Goal: Transaction & Acquisition: Purchase product/service

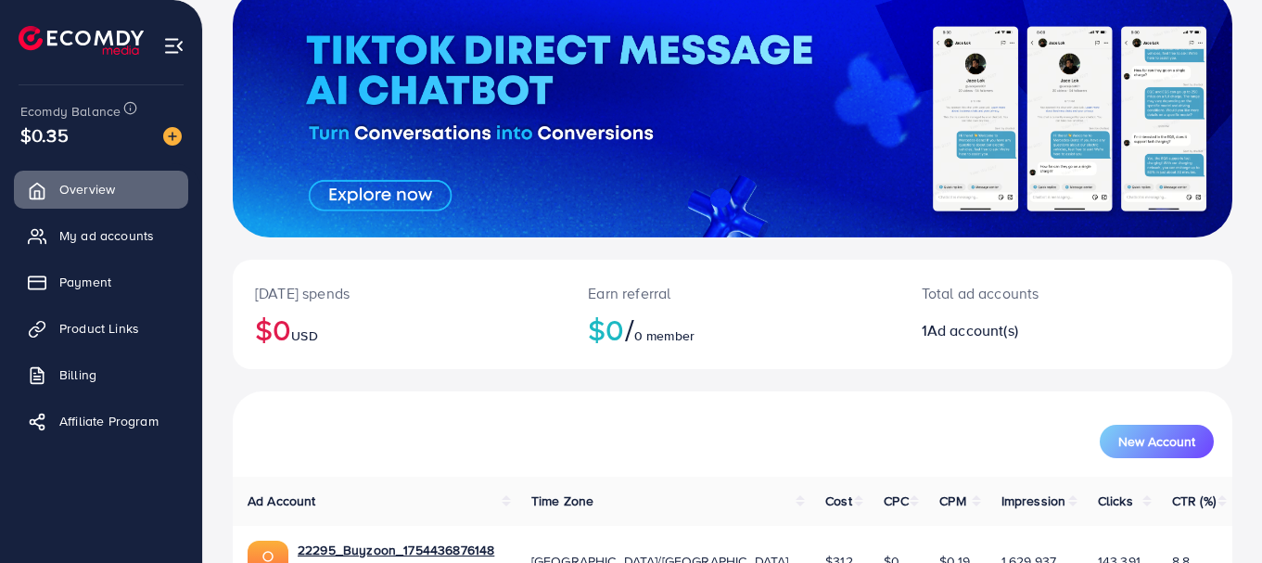
scroll to position [242, 0]
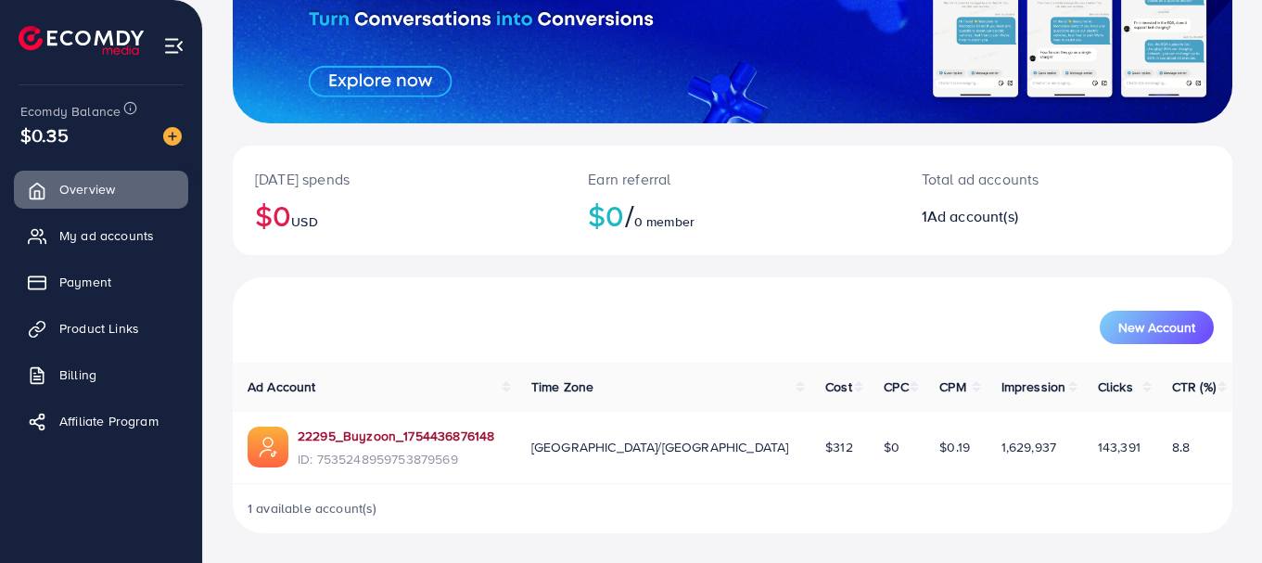
click at [400, 433] on link "22295_Buyzoon_1754436876148" at bounding box center [396, 436] width 197 height 19
click at [45, 279] on icon at bounding box center [41, 283] width 19 height 19
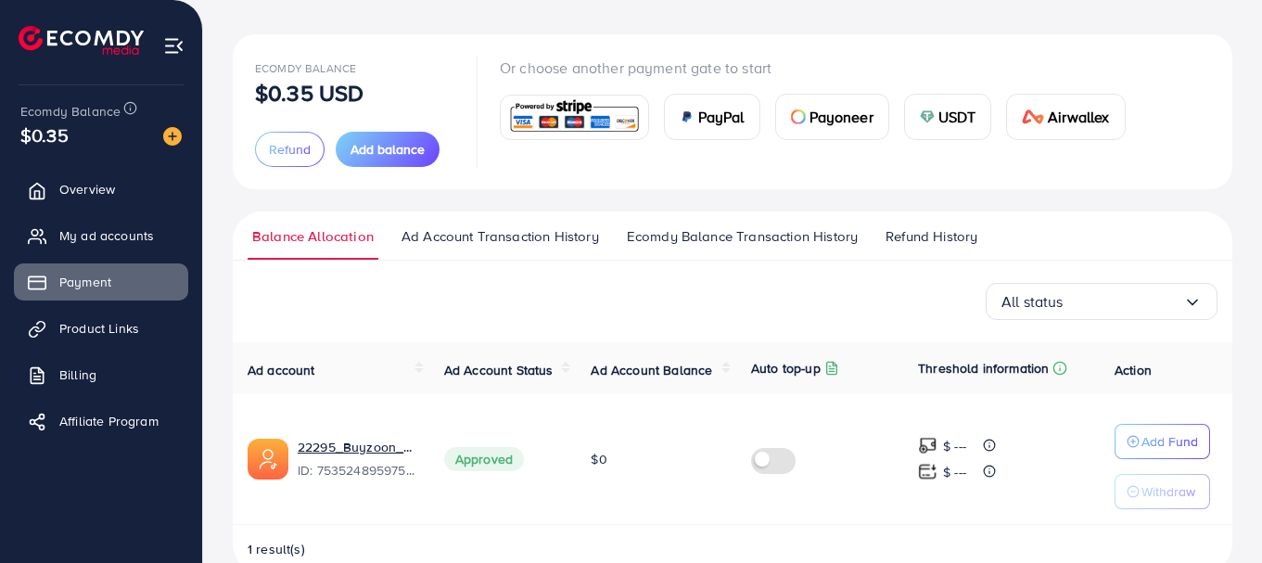
scroll to position [121, 0]
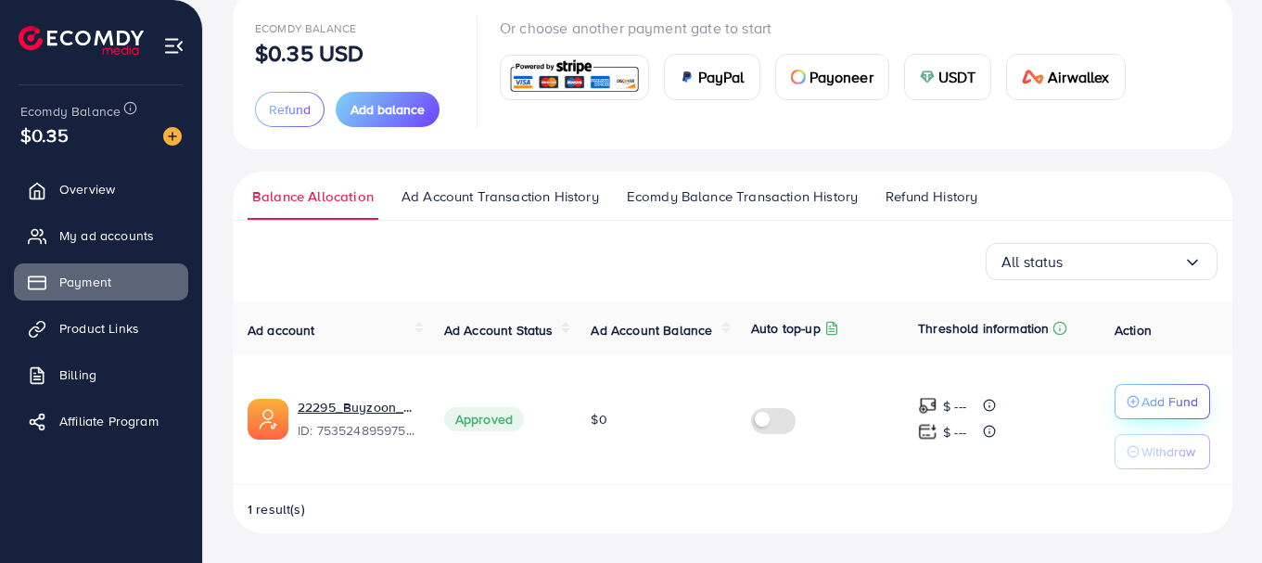
click at [1129, 393] on div "Add Fund" at bounding box center [1162, 401] width 71 height 22
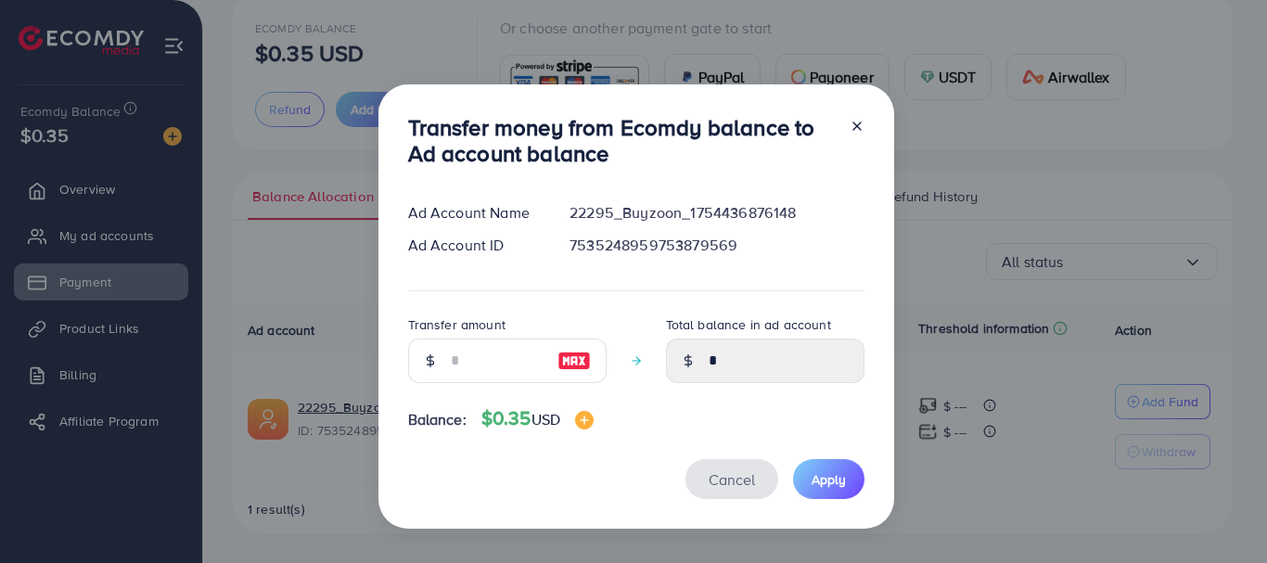
click at [715, 491] on button "Cancel" at bounding box center [731, 479] width 93 height 40
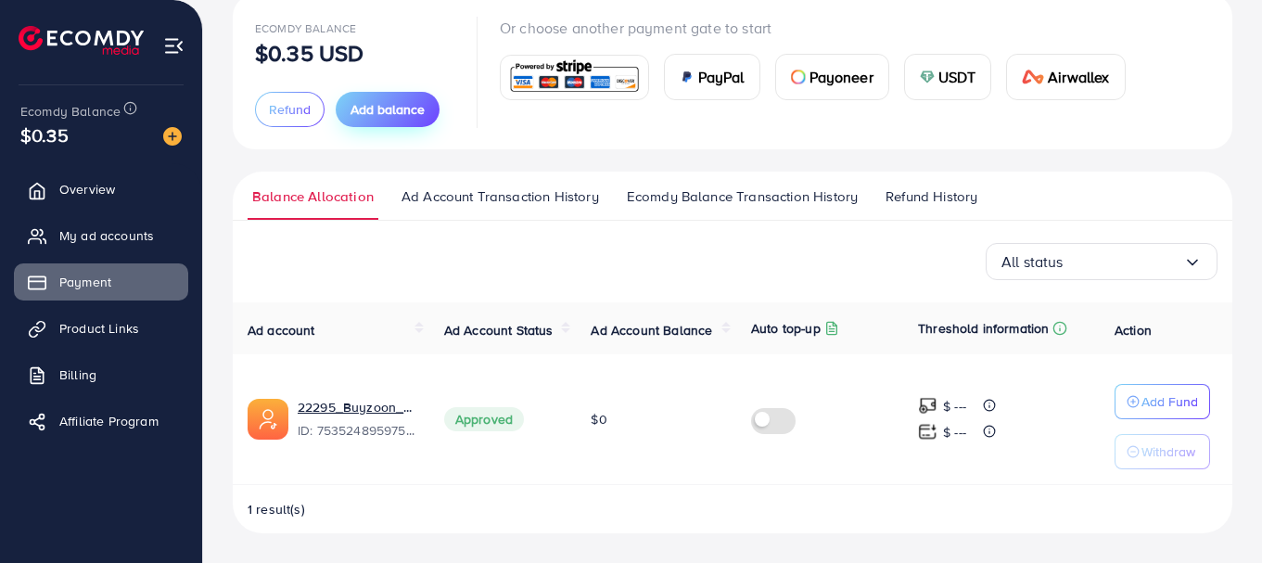
click at [402, 121] on button "Add balance" at bounding box center [388, 109] width 104 height 35
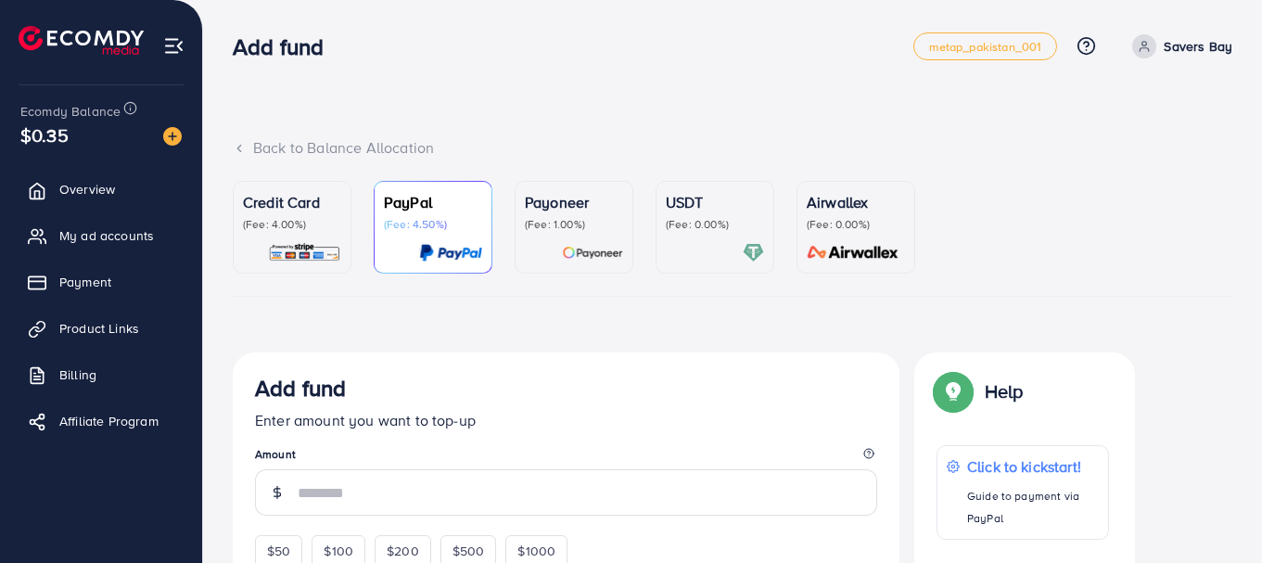
click at [726, 190] on link "USDT (Fee: 0.00%)" at bounding box center [715, 227] width 119 height 93
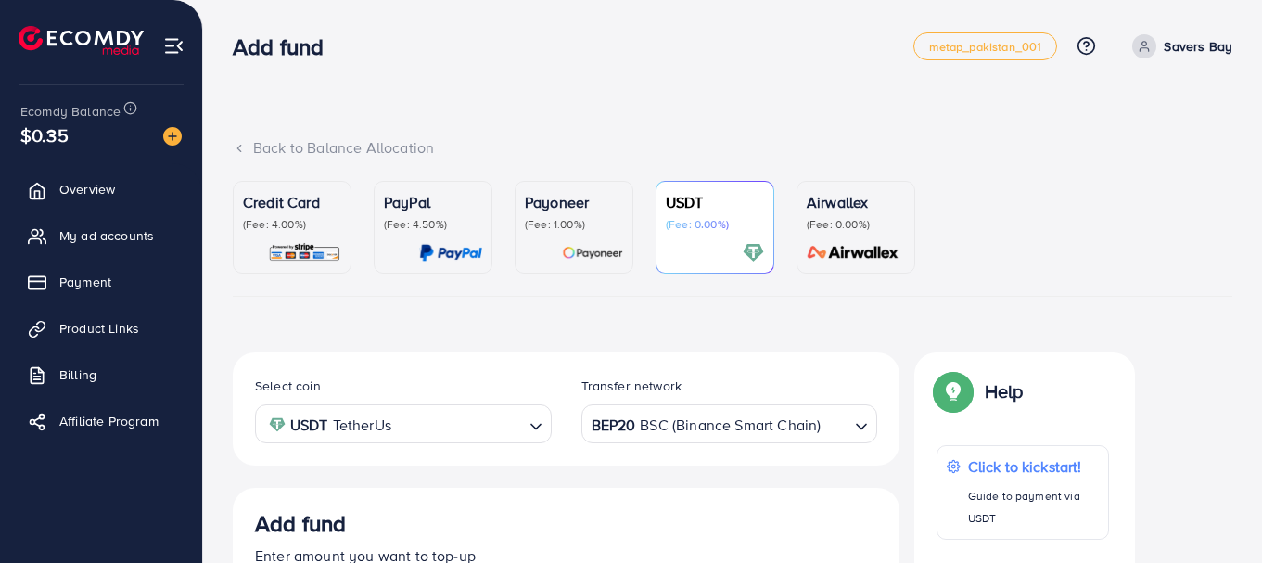
scroll to position [371, 0]
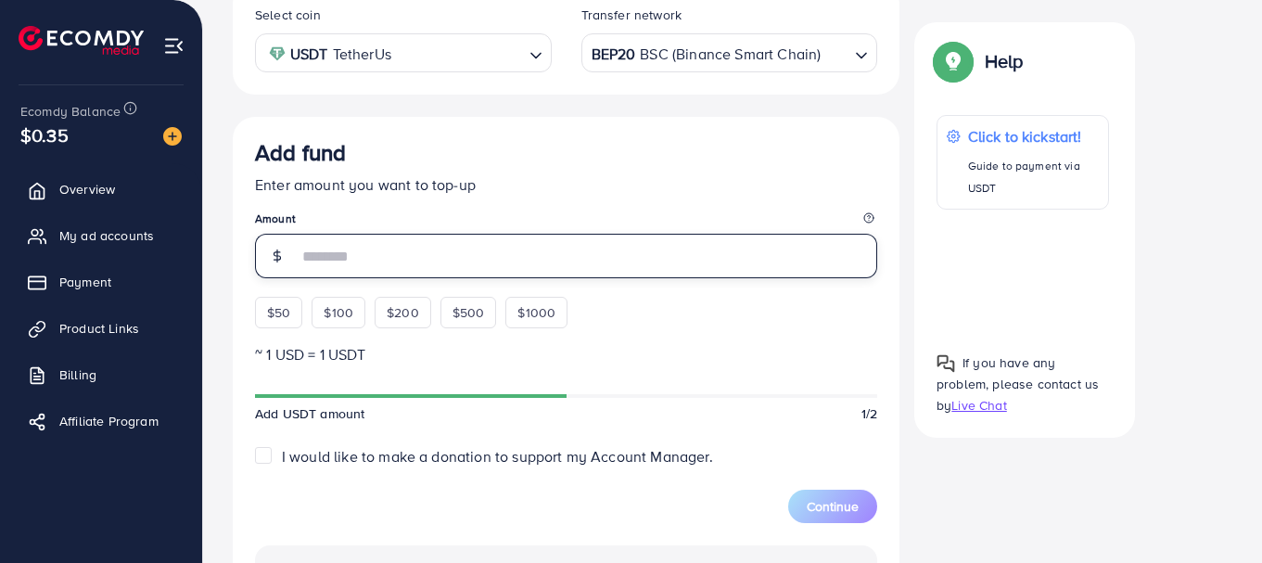
click at [415, 264] on input "number" at bounding box center [588, 256] width 580 height 45
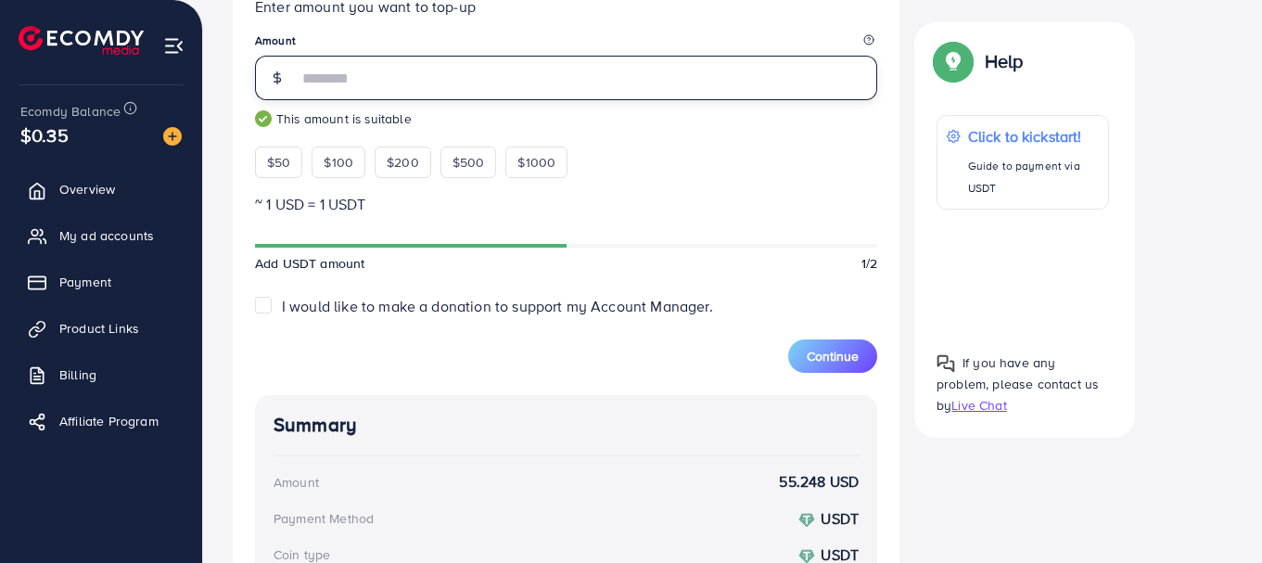
scroll to position [504, 0]
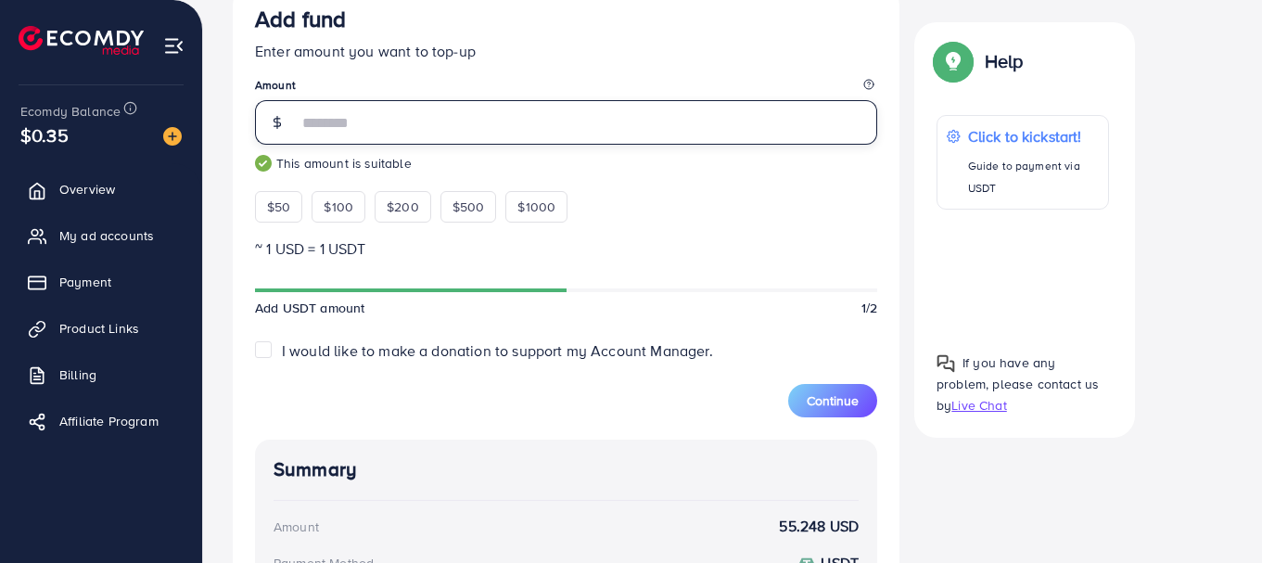
type input "*"
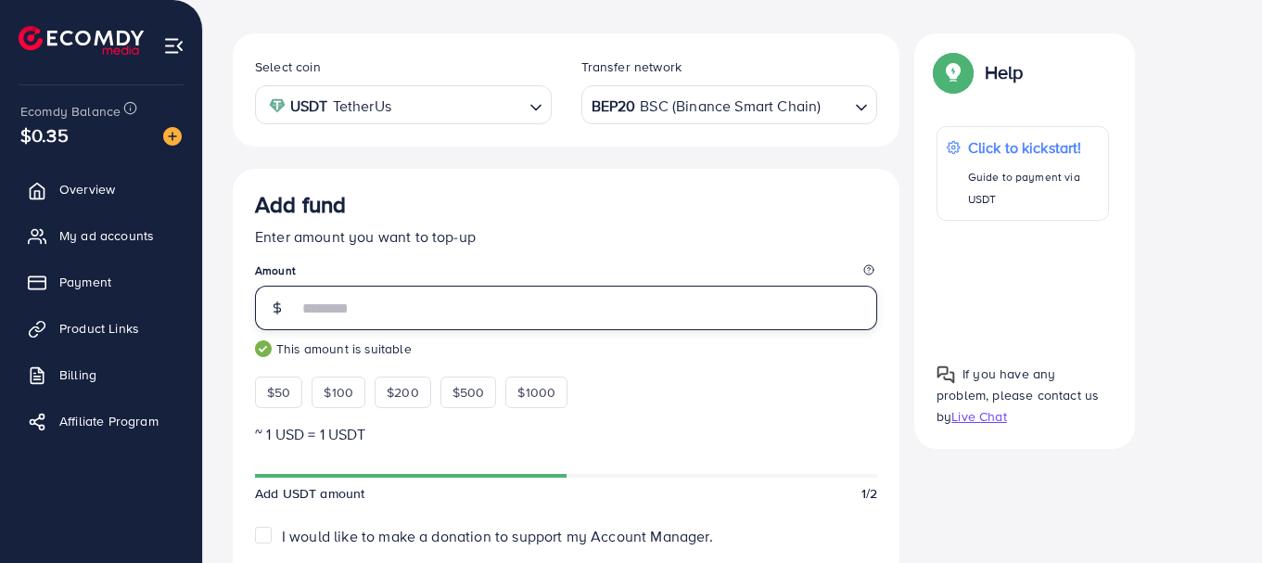
scroll to position [690, 0]
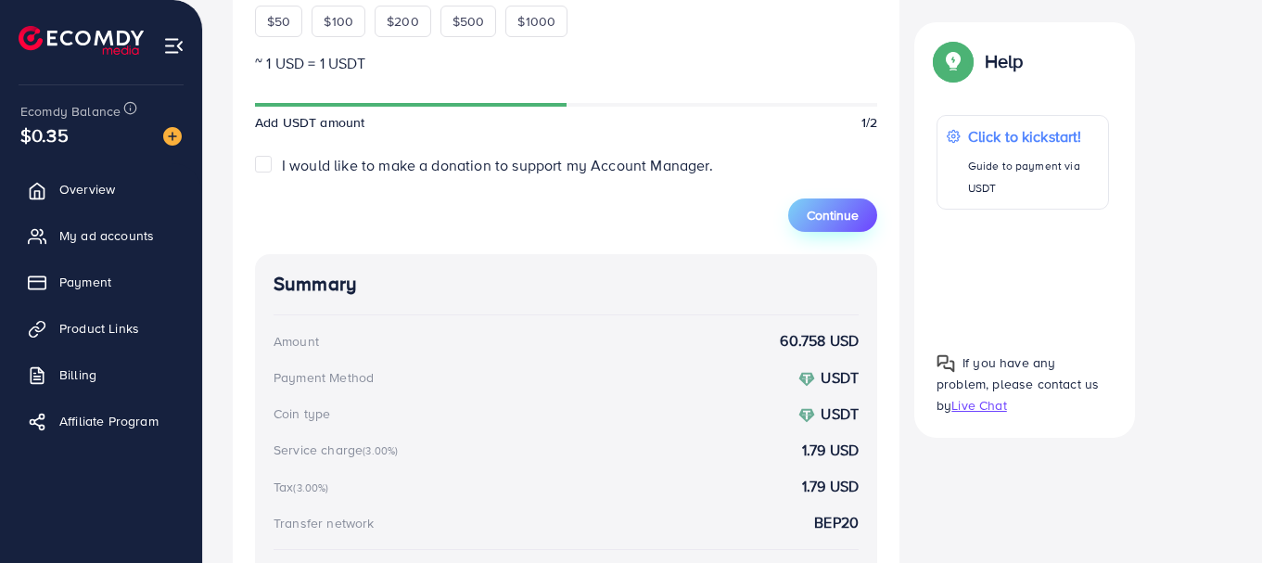
type input "**"
click at [848, 231] on button "Continue" at bounding box center [832, 214] width 89 height 33
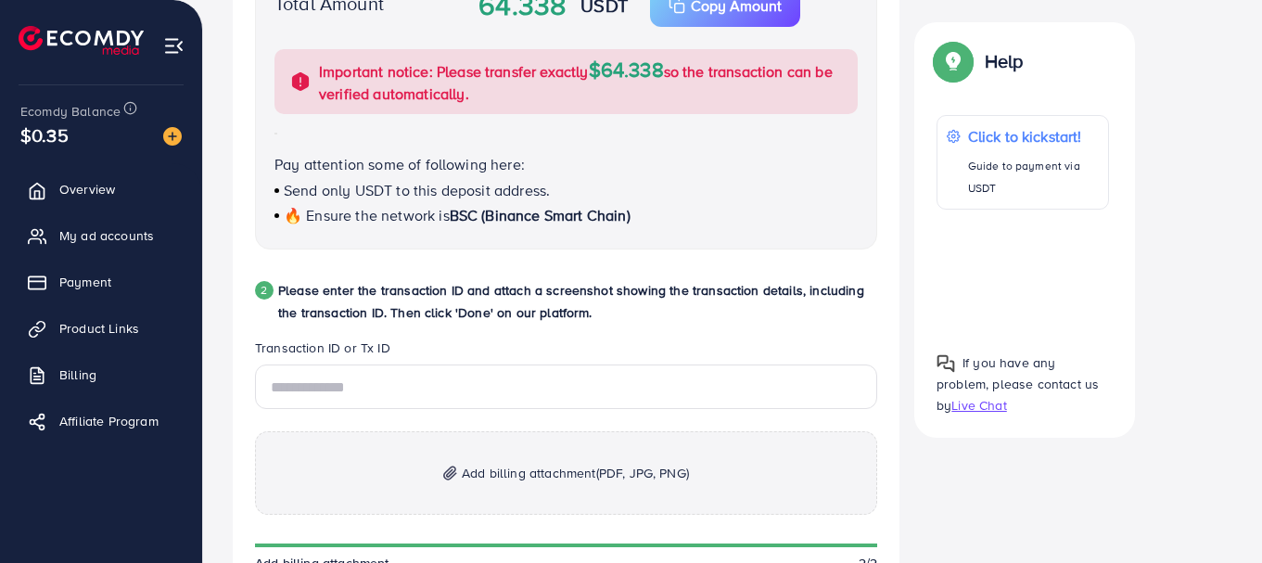
scroll to position [504, 0]
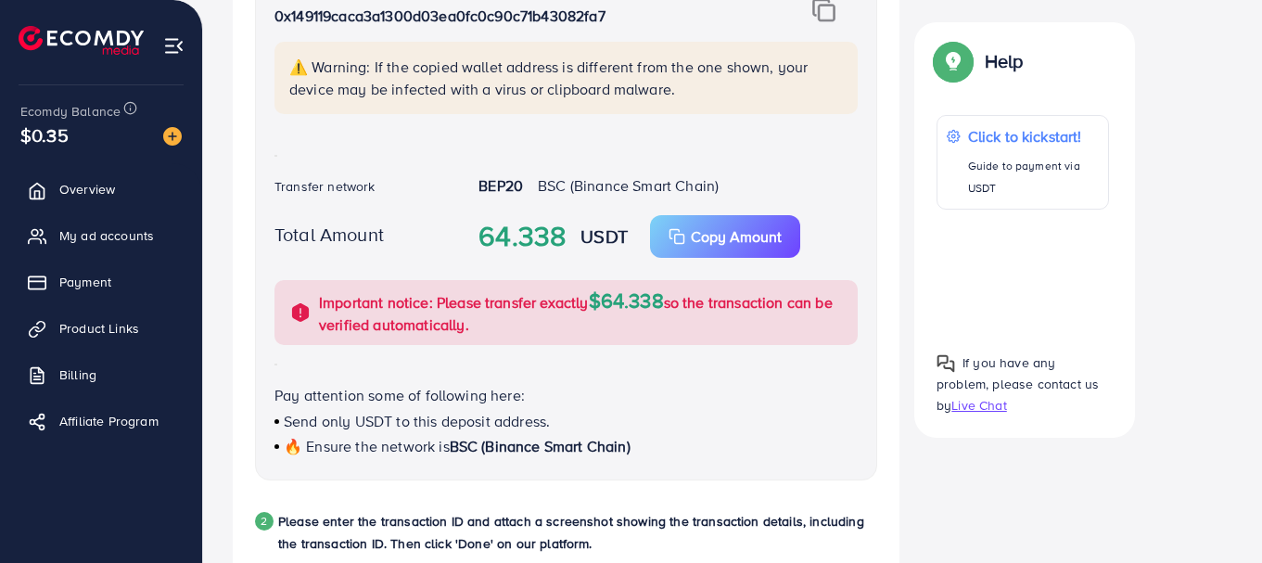
click at [580, 22] on p "0x149119caca3a1300d03ea0fc0c90c71b43082fa7" at bounding box center [514, 16] width 481 height 22
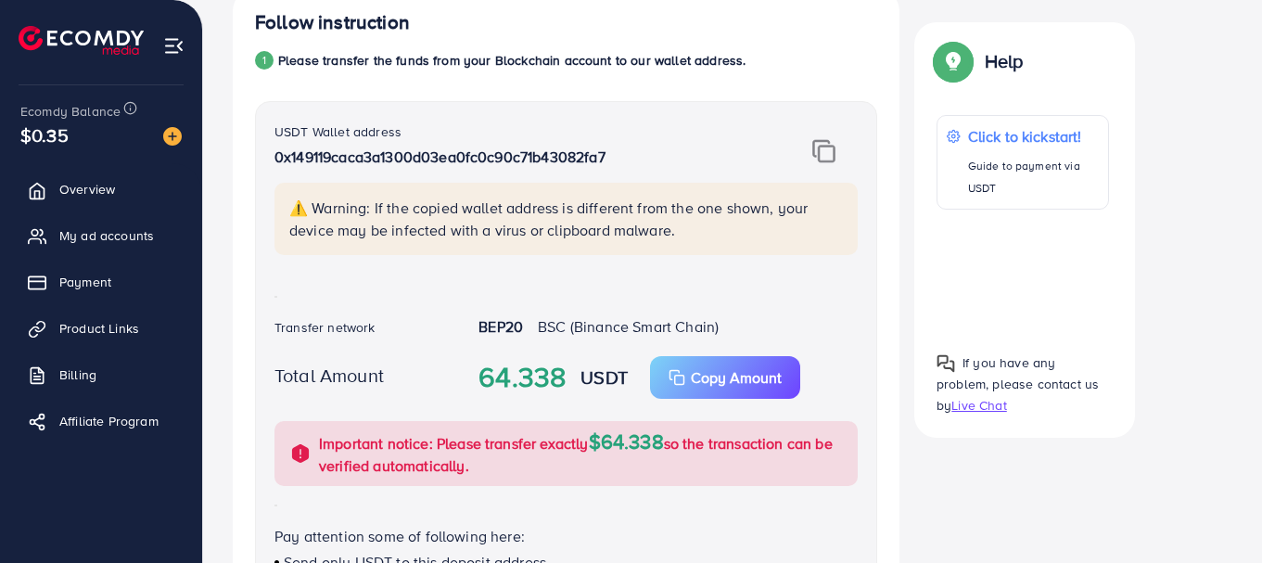
scroll to position [319, 0]
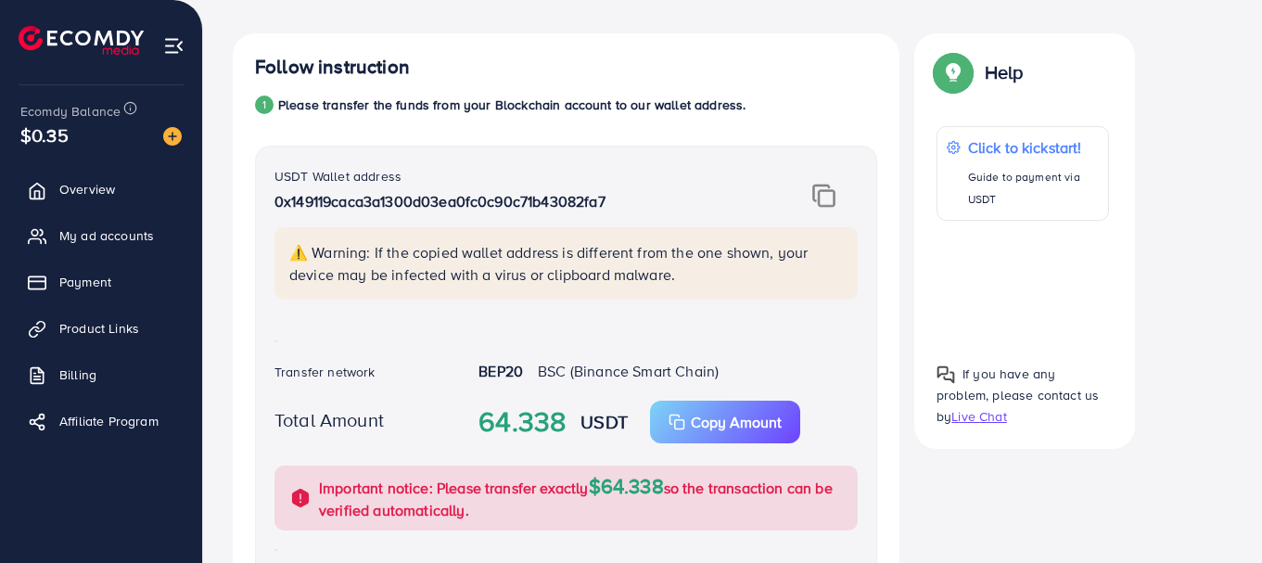
click at [821, 194] on img at bounding box center [823, 196] width 23 height 24
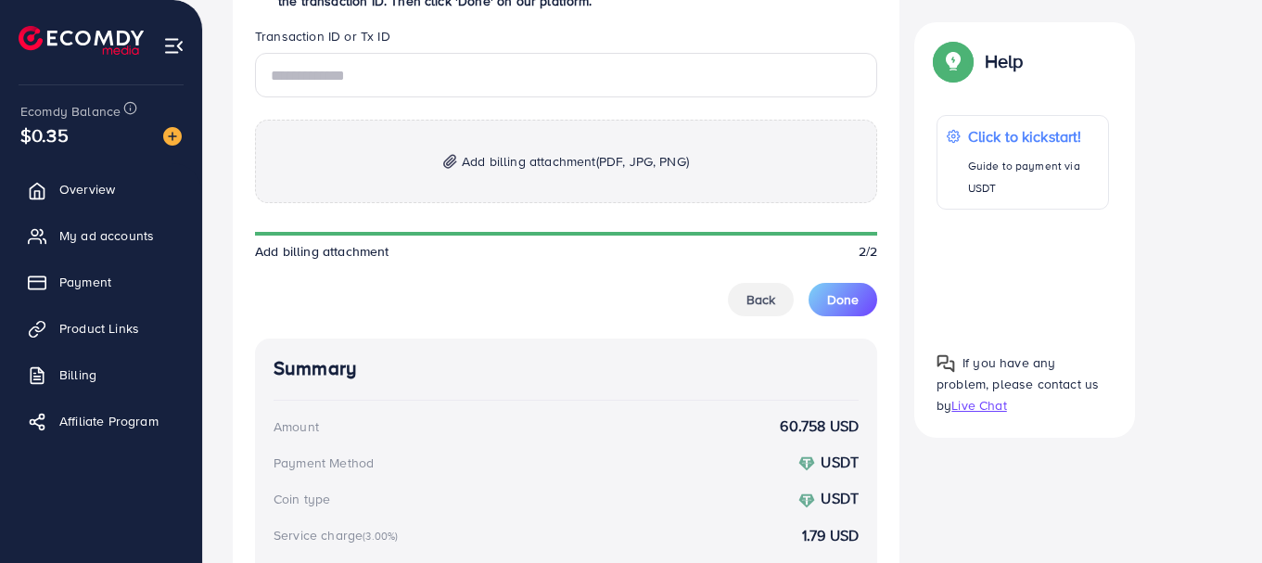
scroll to position [1061, 0]
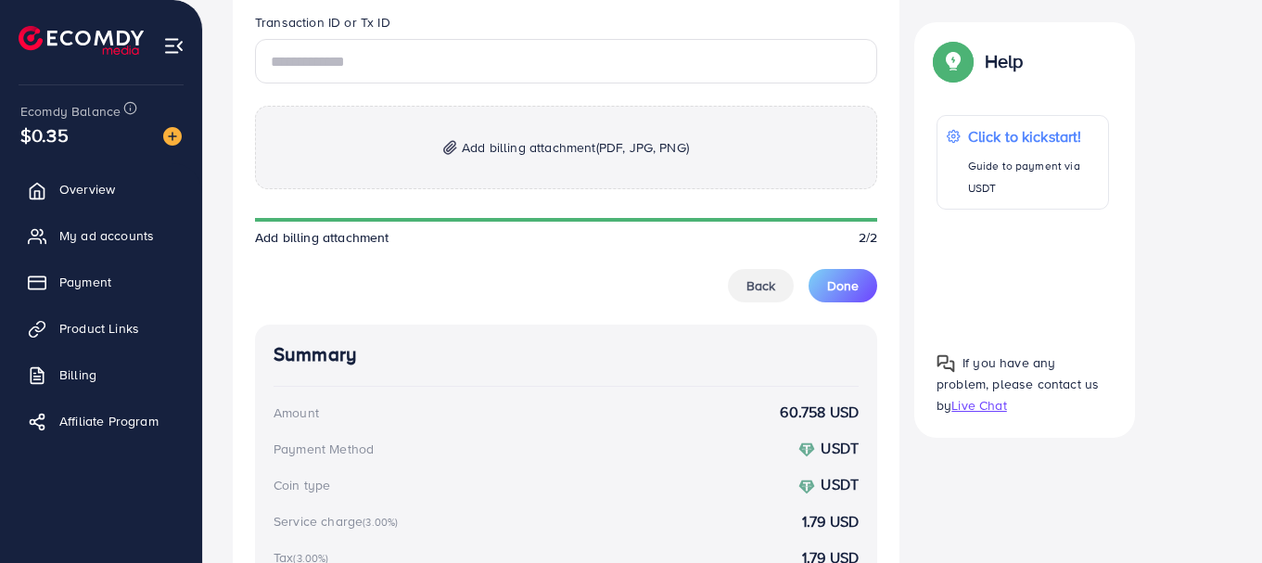
click at [551, 164] on p "Add billing attachment (PDF, JPG, PNG)" at bounding box center [566, 147] width 622 height 83
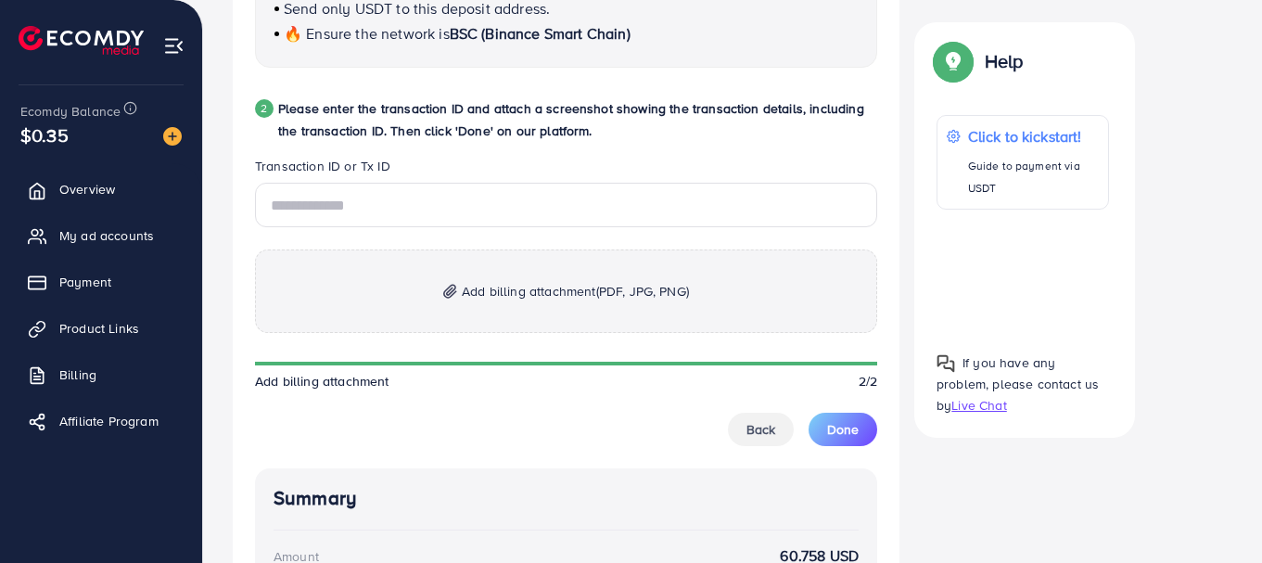
scroll to position [875, 0]
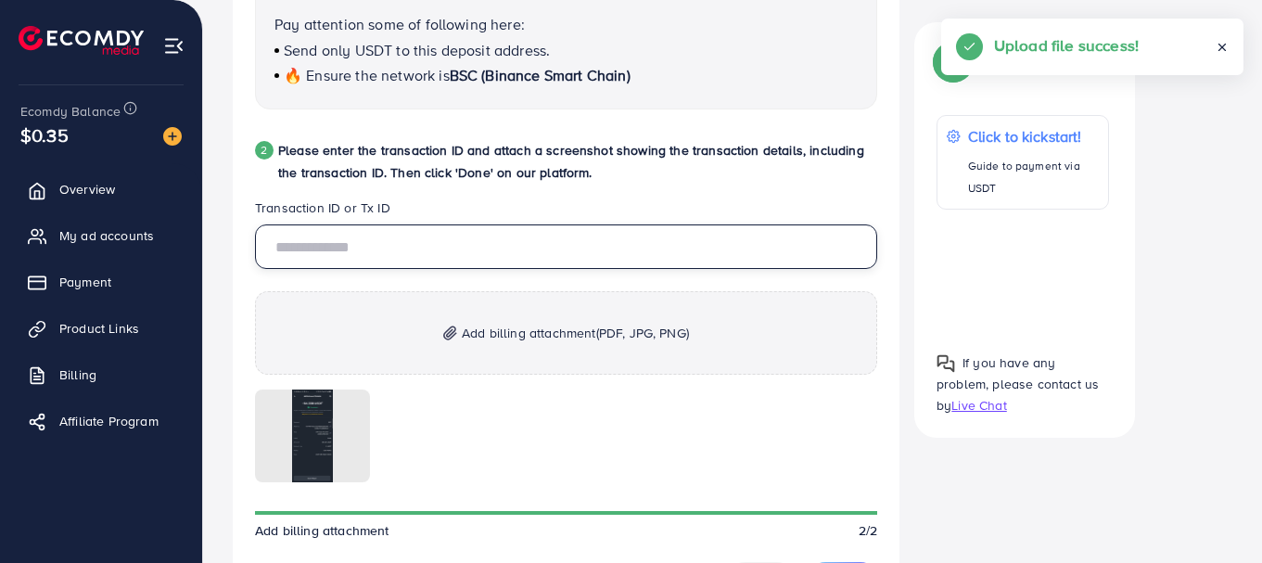
click at [485, 253] on input "text" at bounding box center [566, 246] width 622 height 45
paste input "**********"
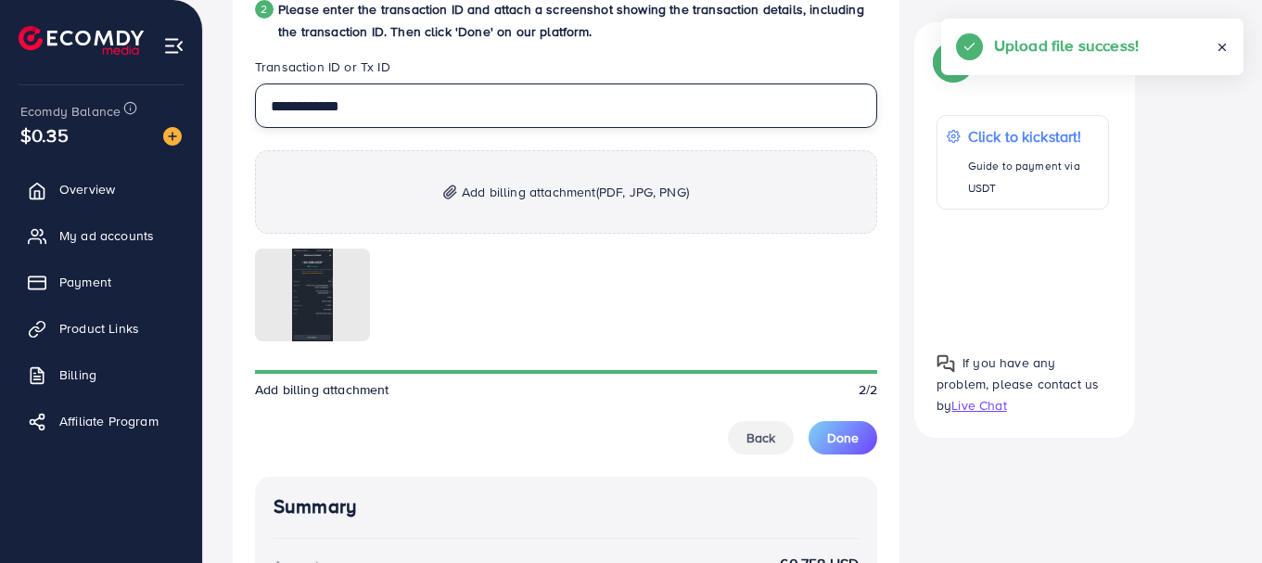
scroll to position [1061, 0]
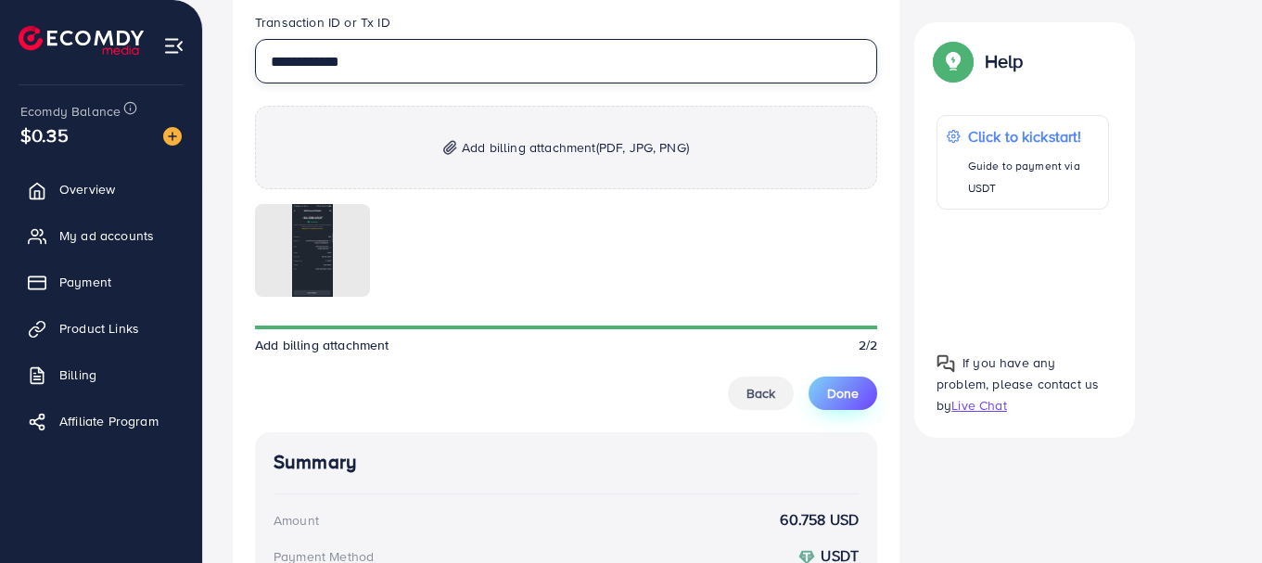
type input "**********"
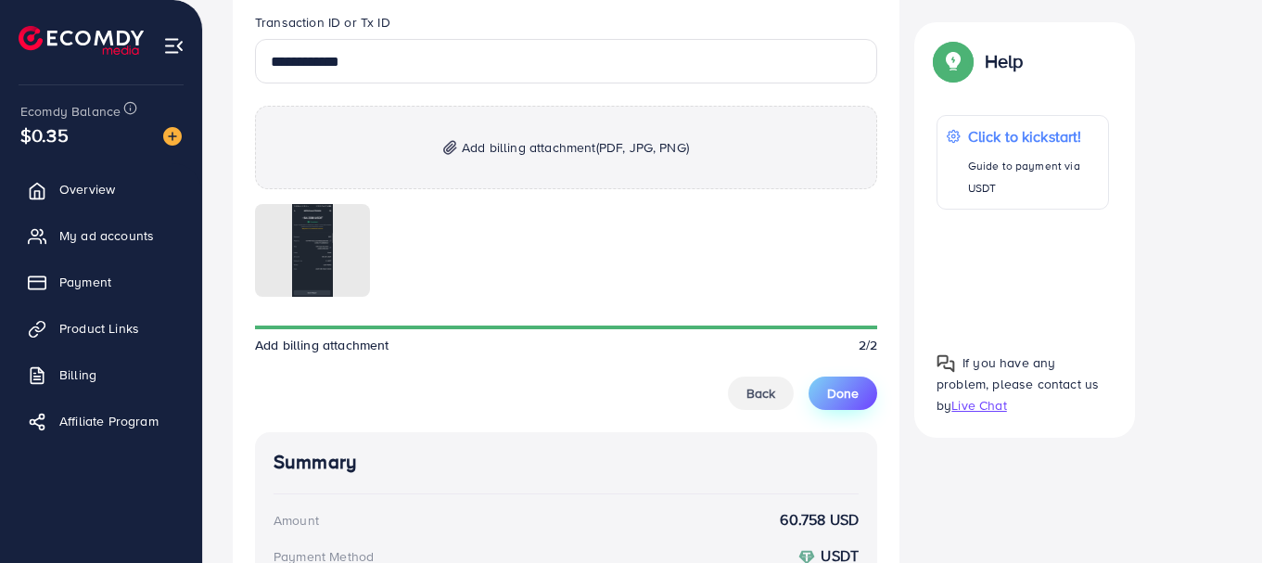
click at [849, 382] on button "Done" at bounding box center [843, 392] width 69 height 33
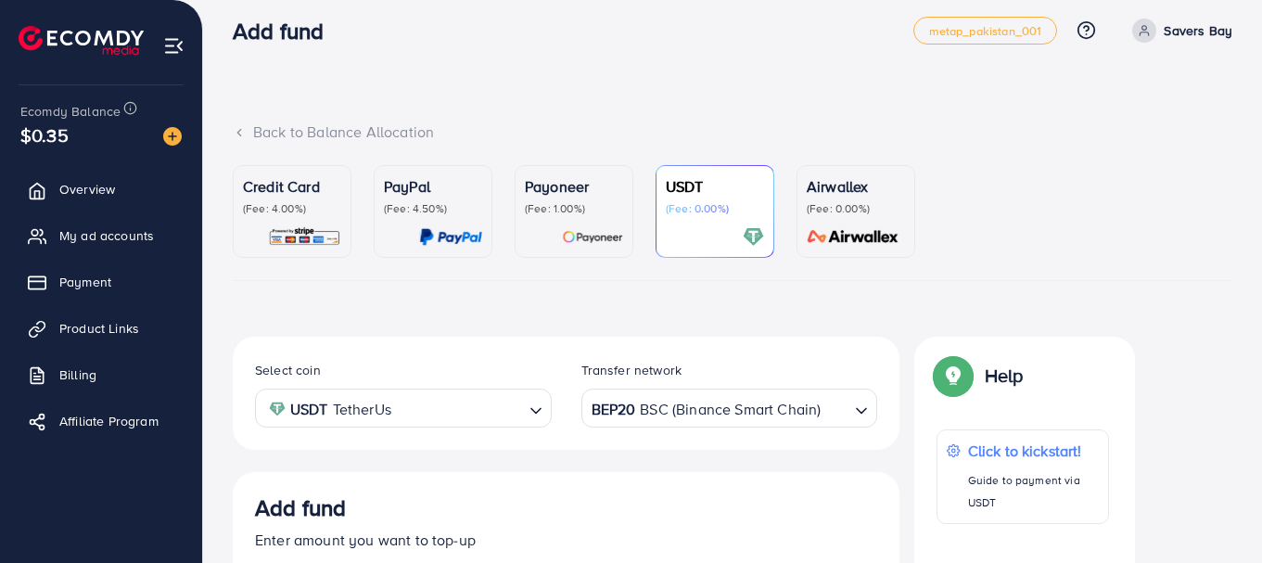
scroll to position [0, 0]
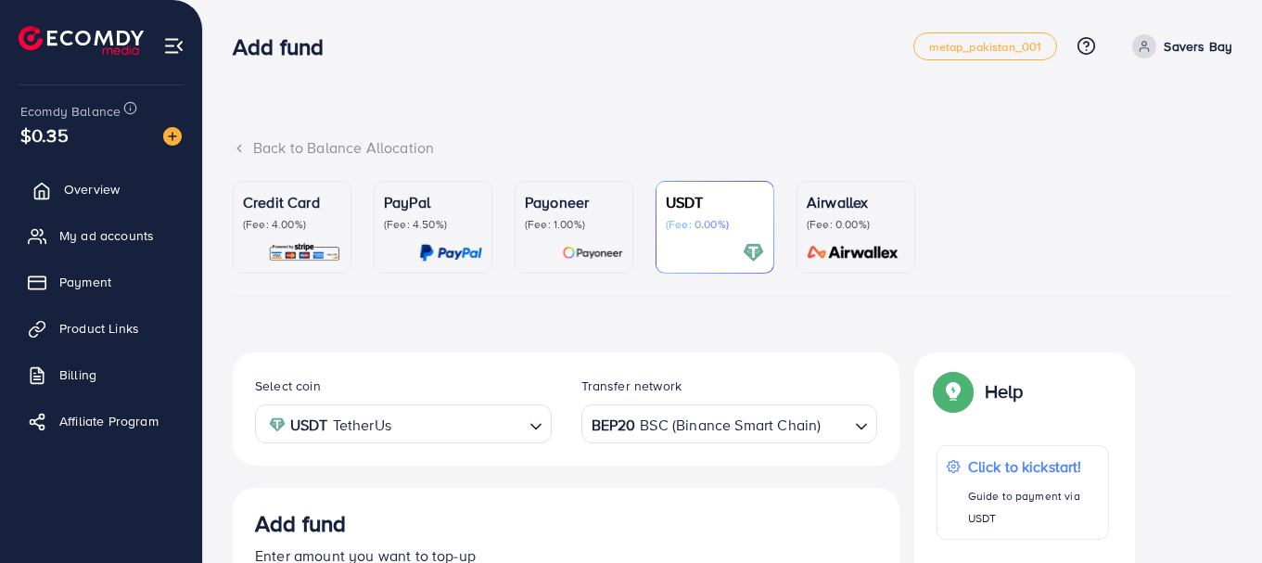
click at [130, 201] on link "Overview" at bounding box center [101, 189] width 174 height 37
